Goal: Task Accomplishment & Management: Use online tool/utility

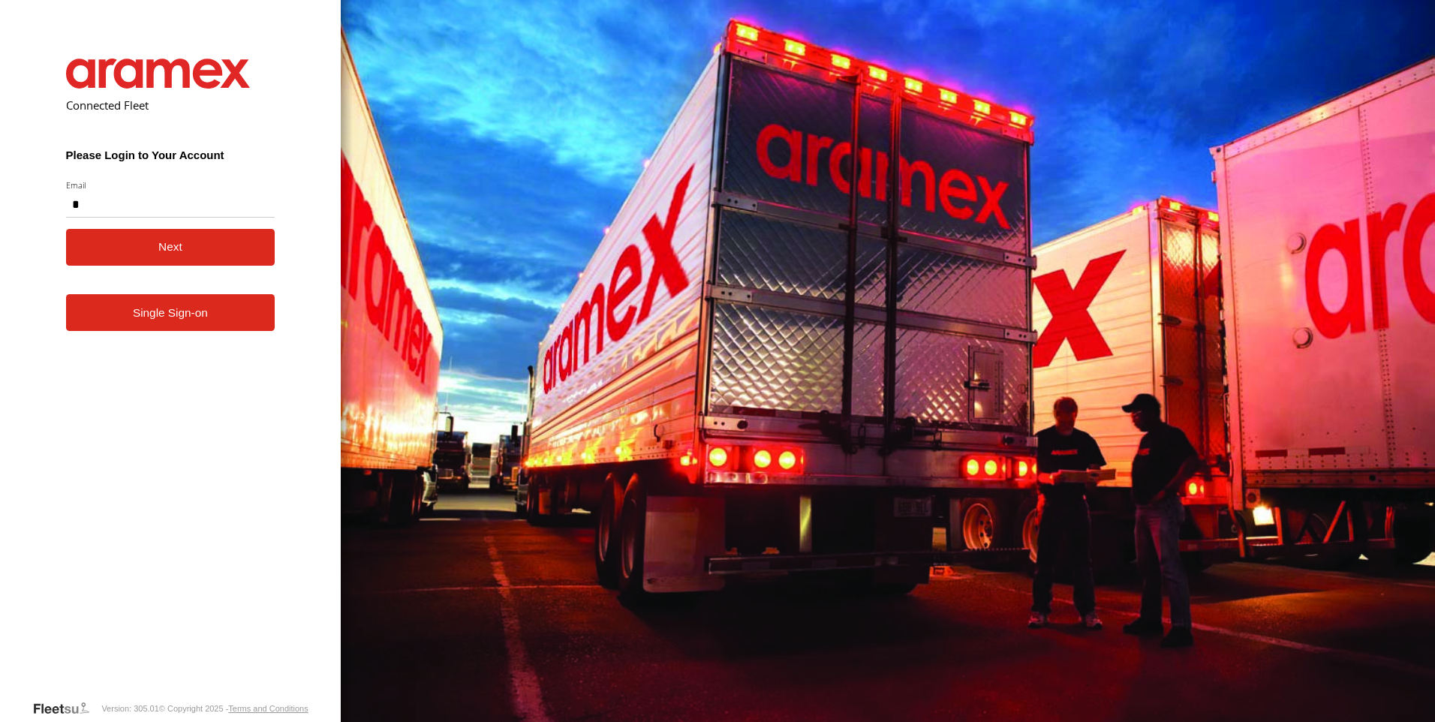
type input "**********"
click at [198, 250] on button "Next" at bounding box center [170, 247] width 209 height 37
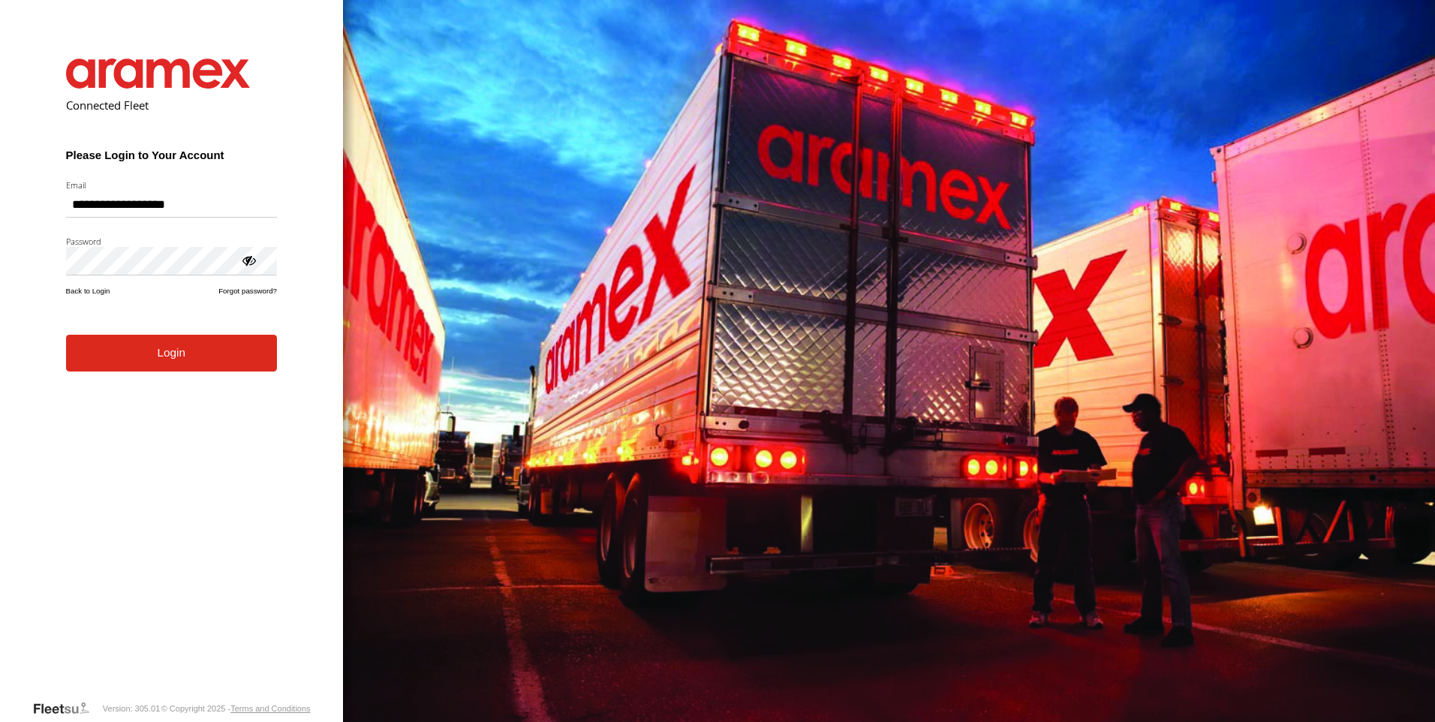
click at [161, 364] on button "Login" at bounding box center [171, 353] width 211 height 37
